Goal: Task Accomplishment & Management: Manage account settings

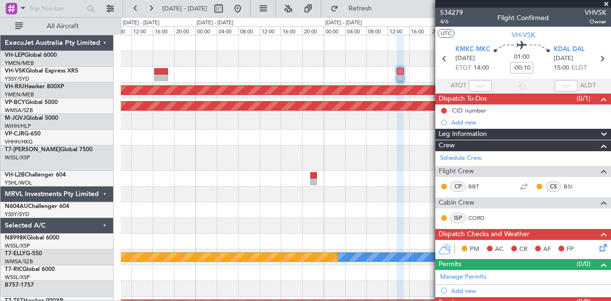
click at [313, 175] on div "- - KDAL 20:50 Z PHNL 04:35 Z - - PHNL 21:50 Z YSSY 07:50 Z Planned Maint [GEOG…" at bounding box center [366, 299] width 490 height 529
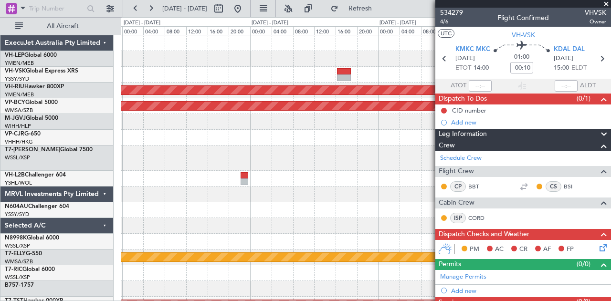
click at [350, 184] on div "Planned Maint [GEOGRAPHIC_DATA] ([GEOGRAPHIC_DATA]) Unplanned Maint [GEOGRAPHIC…" at bounding box center [366, 299] width 490 height 529
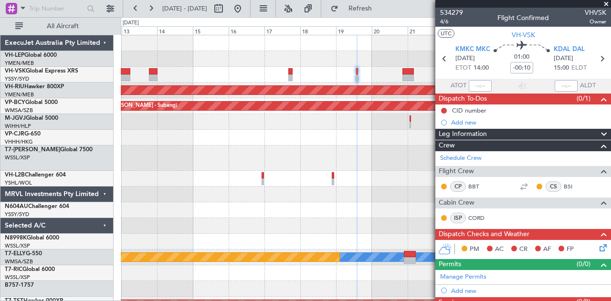
click at [264, 175] on div at bounding box center [366, 179] width 490 height 16
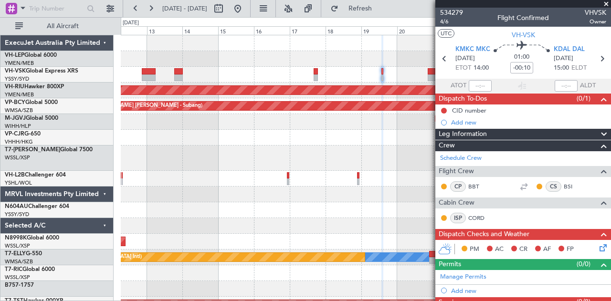
click at [282, 189] on div "Unplanned Maint Wichita (Wichita Mid-continent) Unplanned Maint Sydney ([PERSON…" at bounding box center [366, 299] width 490 height 529
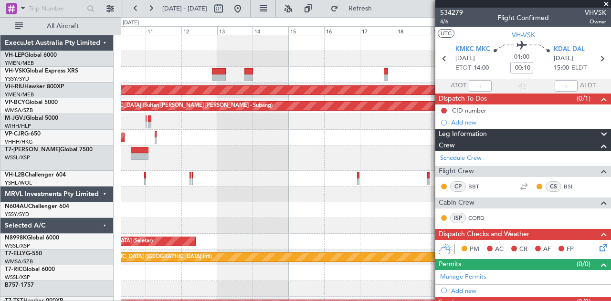
click at [267, 189] on div at bounding box center [366, 195] width 490 height 16
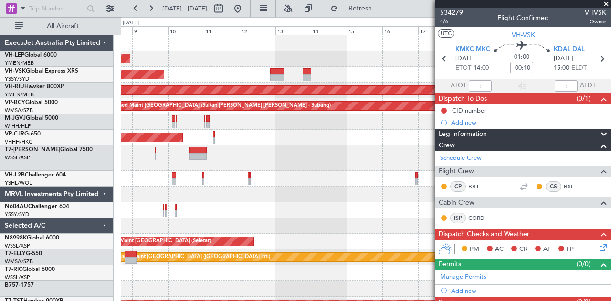
click at [284, 197] on div "Unplanned Maint Wichita (Wichita Mid-continent) Unplanned Maint Sydney ([PERSON…" at bounding box center [366, 299] width 490 height 529
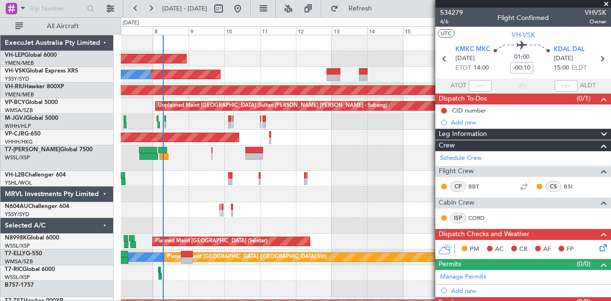
click at [267, 197] on div at bounding box center [366, 195] width 490 height 16
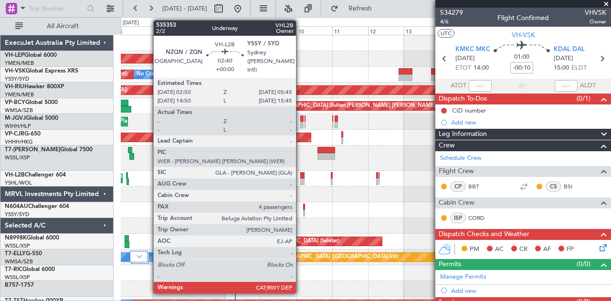
click at [301, 177] on div at bounding box center [302, 175] width 5 height 7
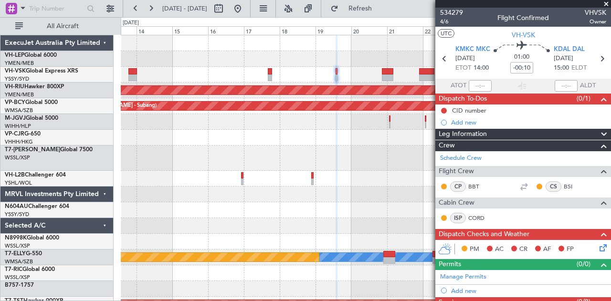
click at [32, 158] on div "Planned Maint [GEOGRAPHIC_DATA] ([GEOGRAPHIC_DATA]) Unplanned Maint [GEOGRAPHIC…" at bounding box center [305, 159] width 611 height 284
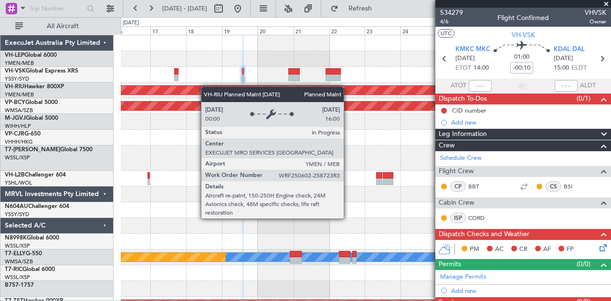
click at [174, 93] on div "Planned Maint [GEOGRAPHIC_DATA] ([GEOGRAPHIC_DATA]) Unplanned Maint [GEOGRAPHIC…" at bounding box center [366, 299] width 490 height 529
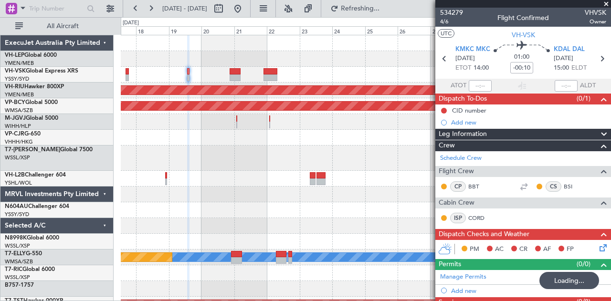
click at [279, 57] on div at bounding box center [366, 59] width 490 height 16
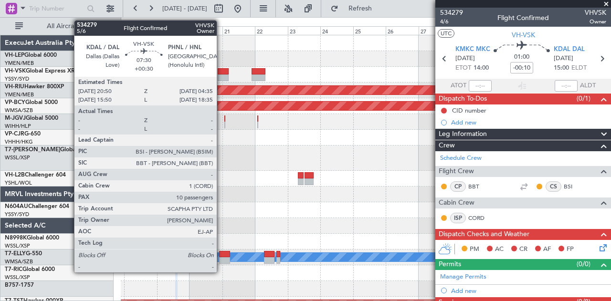
click at [365, 79] on div at bounding box center [366, 75] width 490 height 16
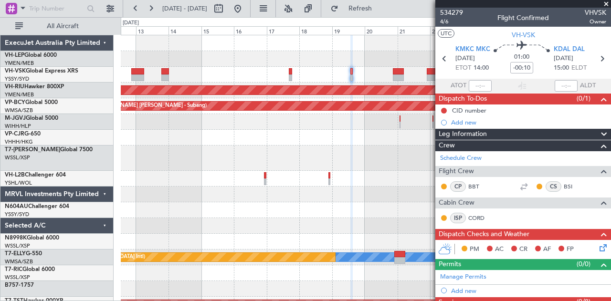
click at [267, 66] on div "Unplanned Maint Wichita (Wichita Mid-continent)" at bounding box center [366, 59] width 490 height 16
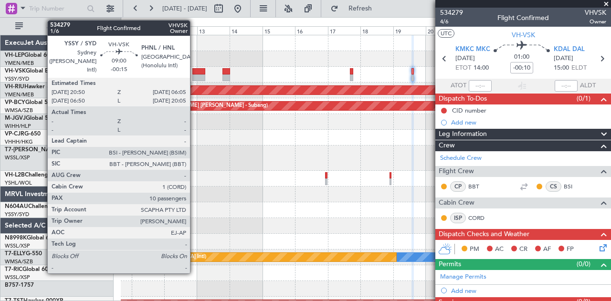
click at [195, 73] on div at bounding box center [198, 71] width 13 height 7
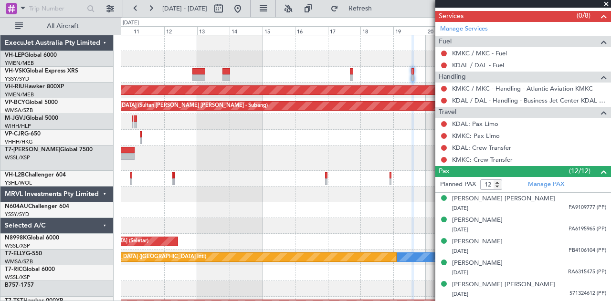
scroll to position [433, 0]
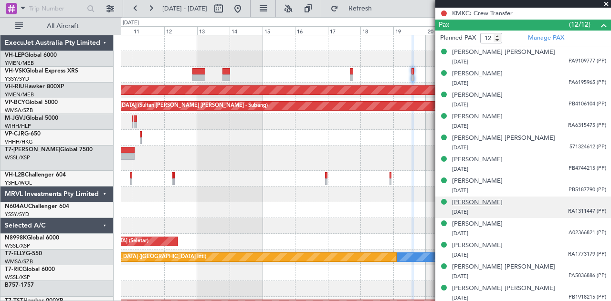
click at [485, 198] on div "[PERSON_NAME]" at bounding box center [477, 203] width 51 height 10
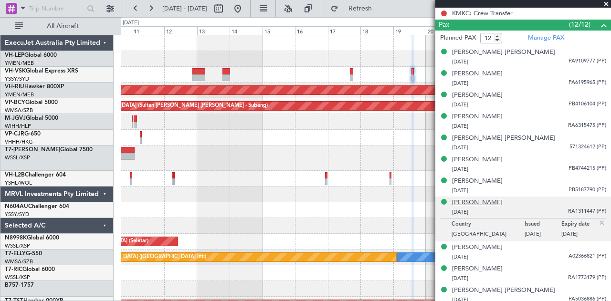
click at [493, 198] on div "[PERSON_NAME]" at bounding box center [477, 203] width 51 height 10
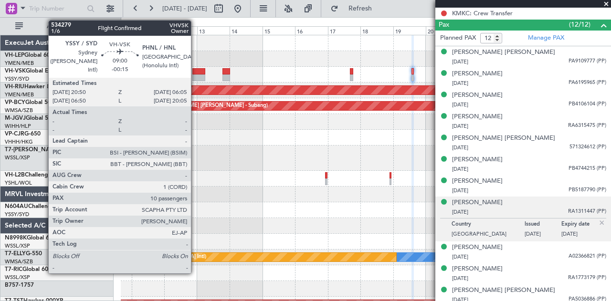
click at [196, 71] on div at bounding box center [198, 71] width 13 height 7
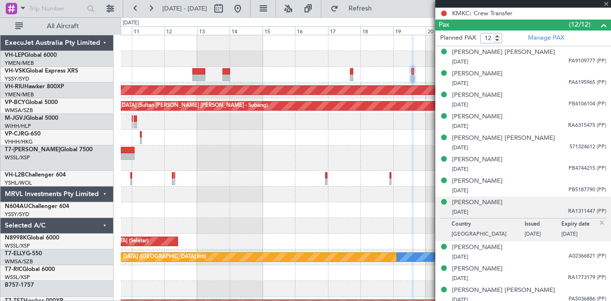
type input "-00:15"
type input "10"
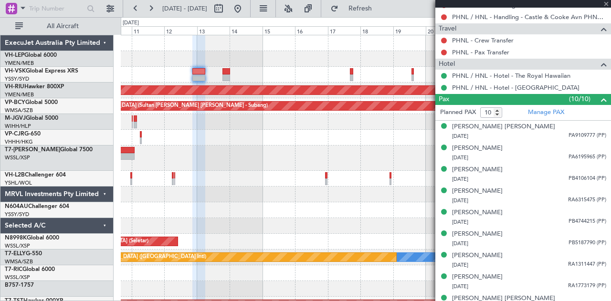
scroll to position [472, 0]
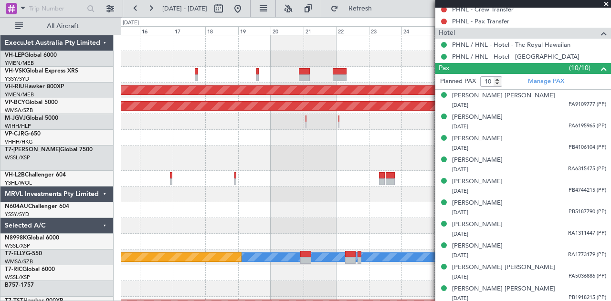
click at [204, 78] on div at bounding box center [366, 75] width 490 height 16
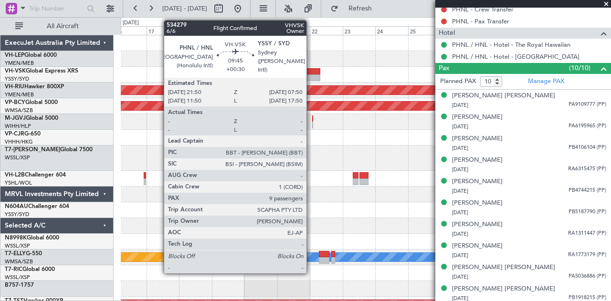
click at [311, 73] on div at bounding box center [313, 71] width 14 height 7
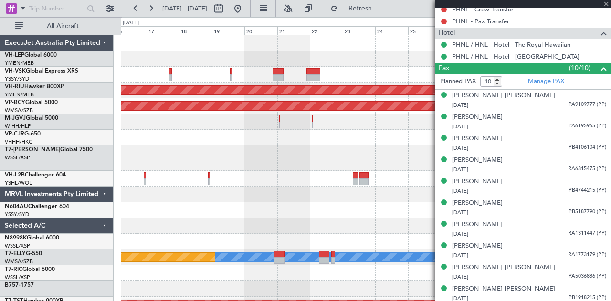
type input "+00:30"
type input "9"
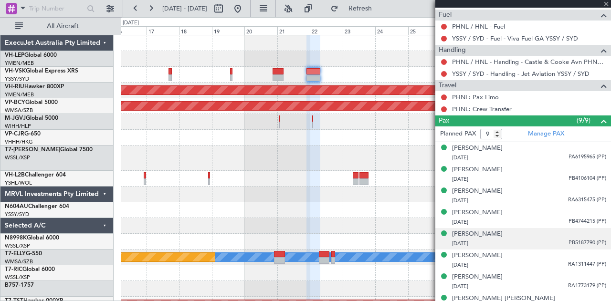
scroll to position [345, 0]
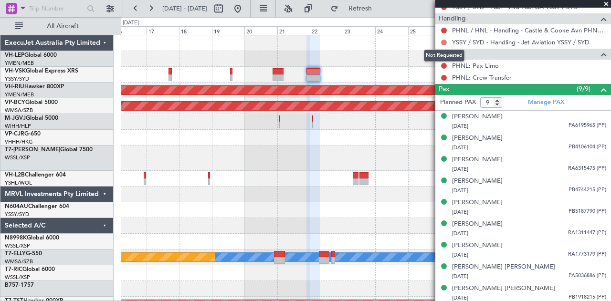
click at [444, 40] on button at bounding box center [444, 43] width 6 height 6
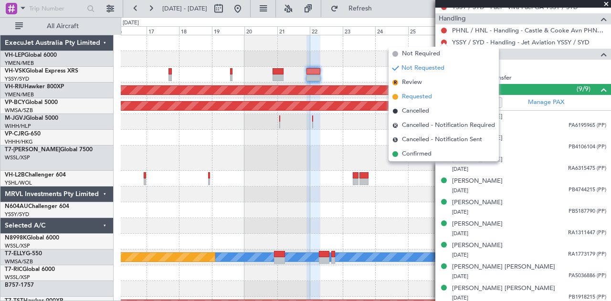
click at [413, 95] on span "Requested" at bounding box center [417, 97] width 30 height 10
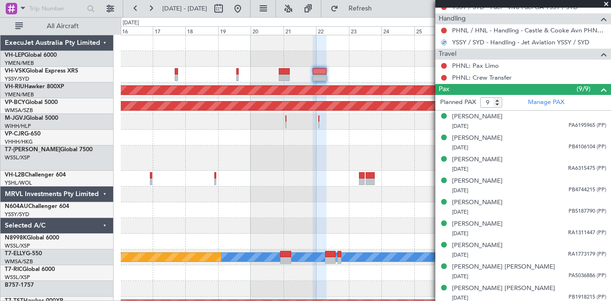
click at [421, 63] on div at bounding box center [366, 59] width 490 height 16
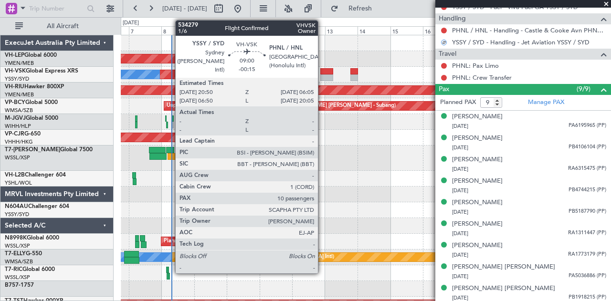
click at [323, 69] on div at bounding box center [326, 71] width 13 height 7
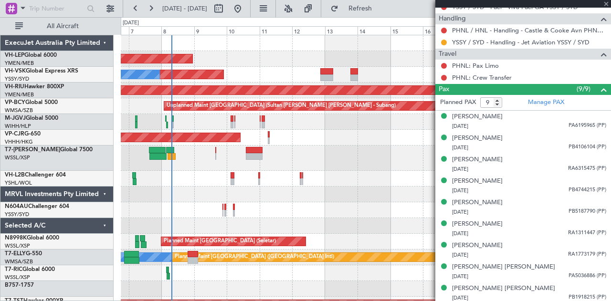
type input "-00:15"
type input "10"
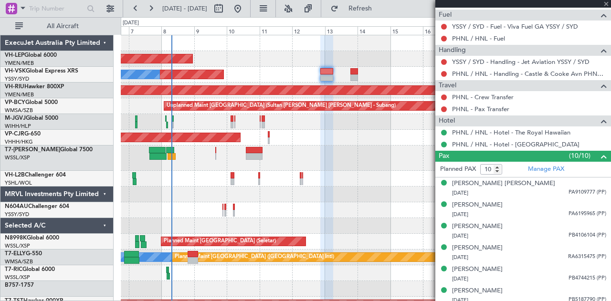
scroll to position [416, 0]
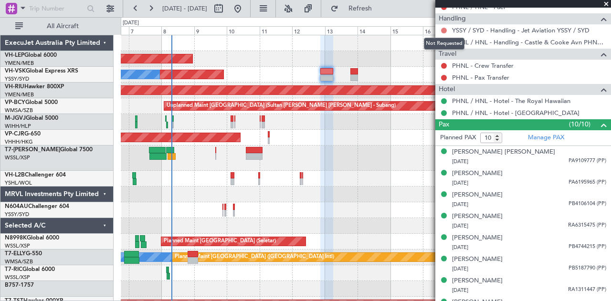
click at [443, 28] on button at bounding box center [444, 31] width 6 height 6
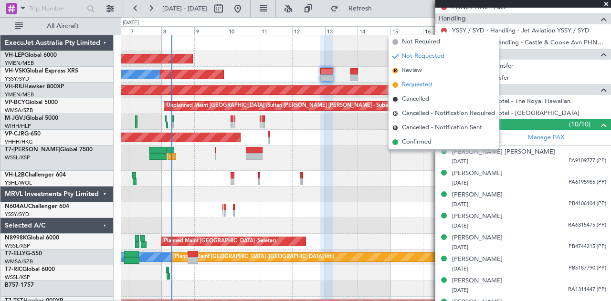
click at [408, 84] on span "Requested" at bounding box center [417, 85] width 30 height 10
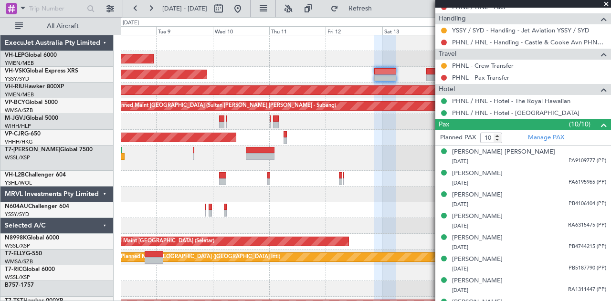
click at [313, 134] on div "Planned Maint [GEOGRAPHIC_DATA] ([GEOGRAPHIC_DATA] Intl)" at bounding box center [366, 138] width 490 height 16
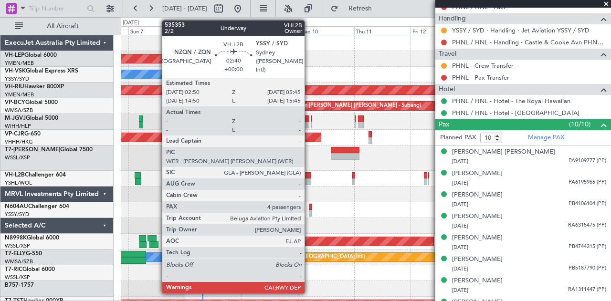
click at [309, 179] on div at bounding box center [307, 181] width 7 height 7
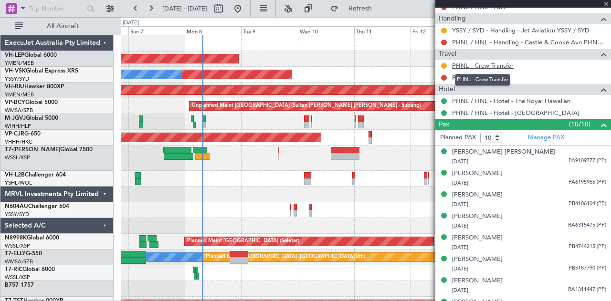
type input "4"
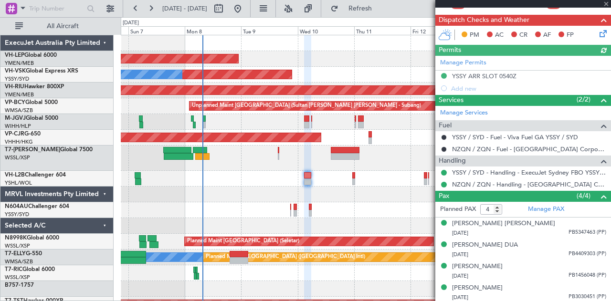
scroll to position [171, 0]
